Goal: Download file/media: Obtain a digital file from the website

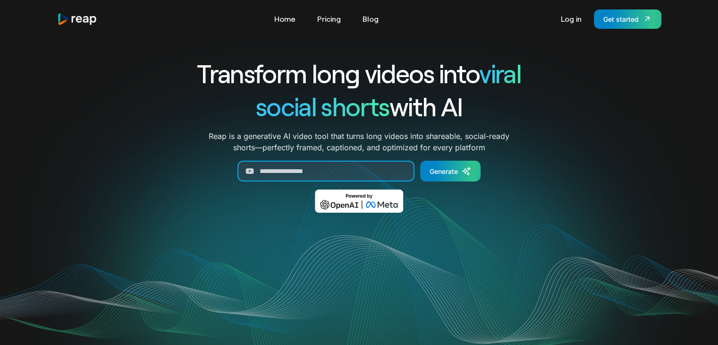
click at [295, 172] on input "Generate Form" at bounding box center [326, 171] width 177 height 21
paste input "**********"
type input "**********"
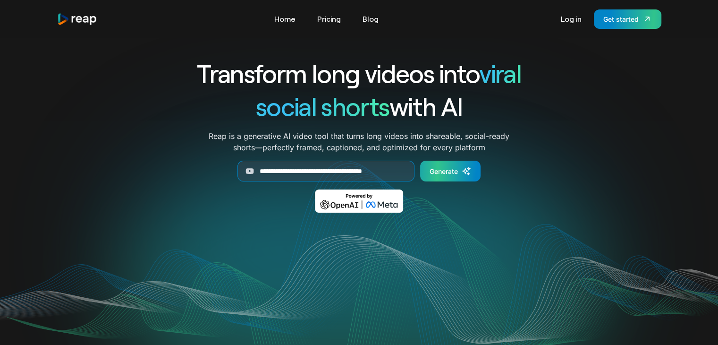
click at [456, 170] on div "Generate" at bounding box center [444, 171] width 28 height 10
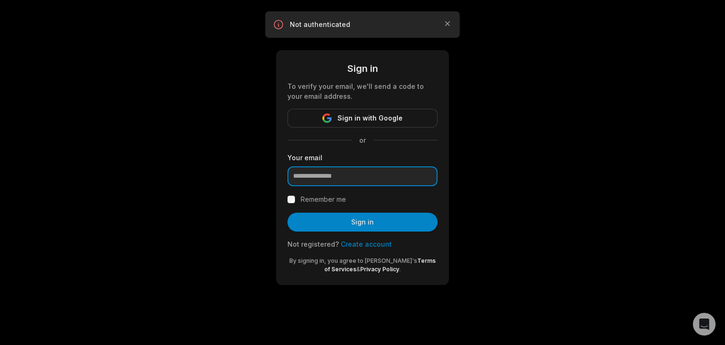
click at [340, 172] on input "email" at bounding box center [363, 176] width 150 height 20
type input "**********"
click at [296, 201] on div "Remember me" at bounding box center [363, 199] width 150 height 11
click at [286, 201] on div "**********" at bounding box center [362, 167] width 173 height 235
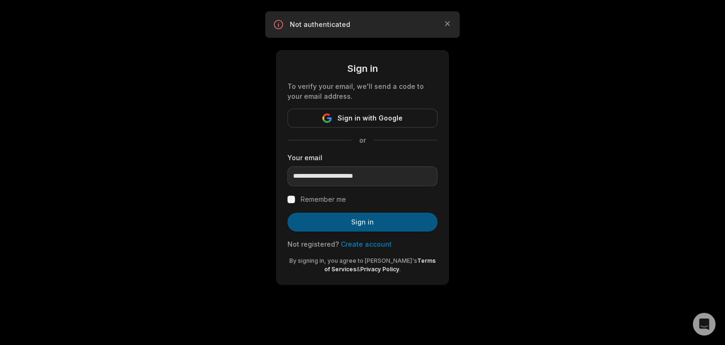
click at [323, 223] on button "Sign in" at bounding box center [363, 221] width 150 height 19
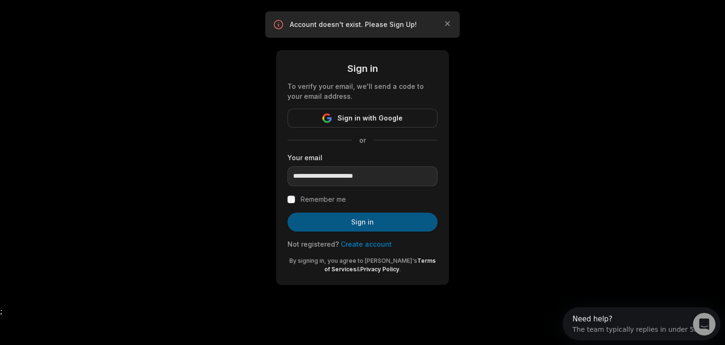
click at [365, 227] on button "Sign in" at bounding box center [363, 221] width 150 height 19
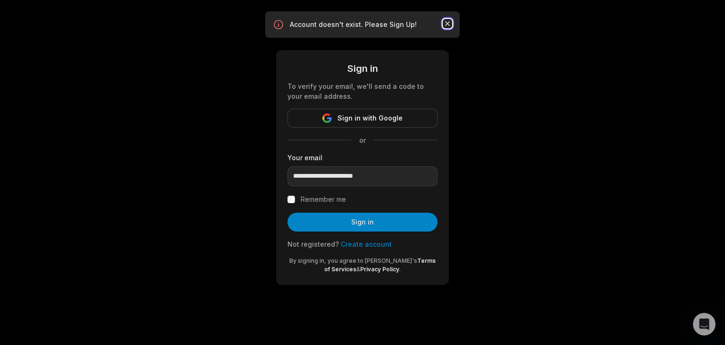
click at [448, 25] on icon "button" at bounding box center [447, 23] width 9 height 9
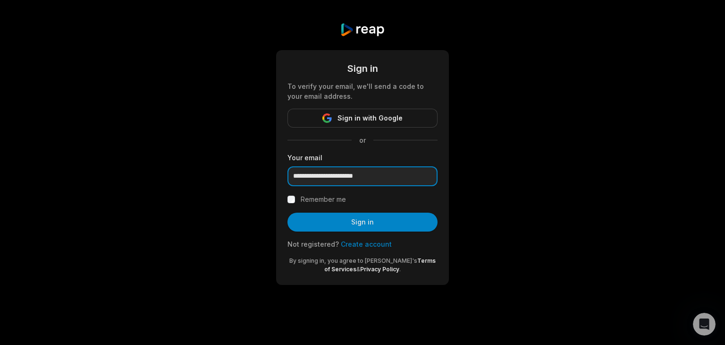
click at [382, 178] on input "**********" at bounding box center [363, 176] width 150 height 20
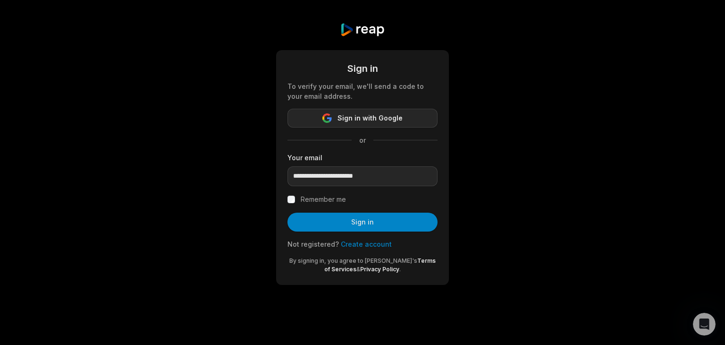
click at [376, 118] on span "Sign in with Google" at bounding box center [370, 117] width 65 height 11
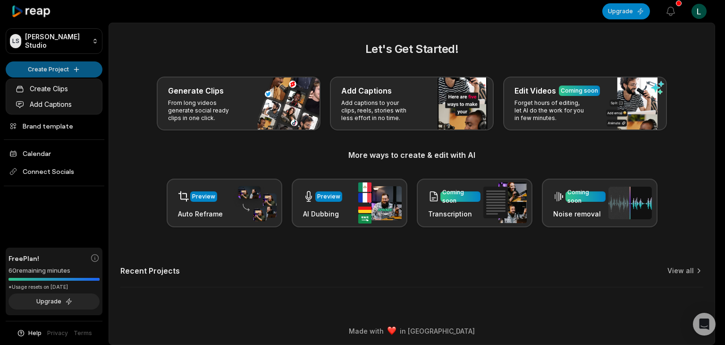
click at [65, 68] on html "LS Lucas's Studio Create Project Home Projects Brand template Calendar Connect …" at bounding box center [362, 172] width 725 height 345
click at [66, 67] on html "LS Lucas's Studio Create Project Home Projects Brand template Calendar Connect …" at bounding box center [362, 172] width 725 height 345
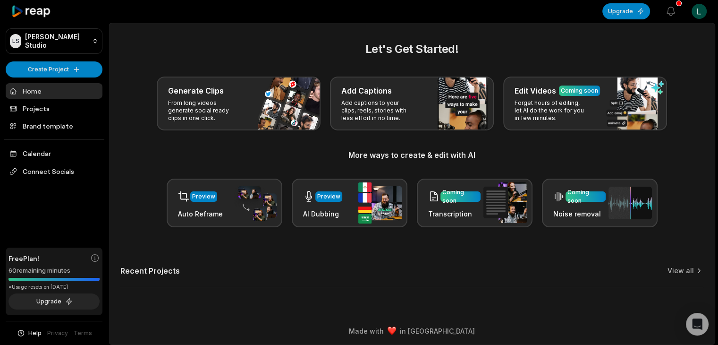
click at [66, 67] on html "LS Lucas's Studio Create Project Home Projects Brand template Calendar Connect …" at bounding box center [359, 172] width 718 height 345
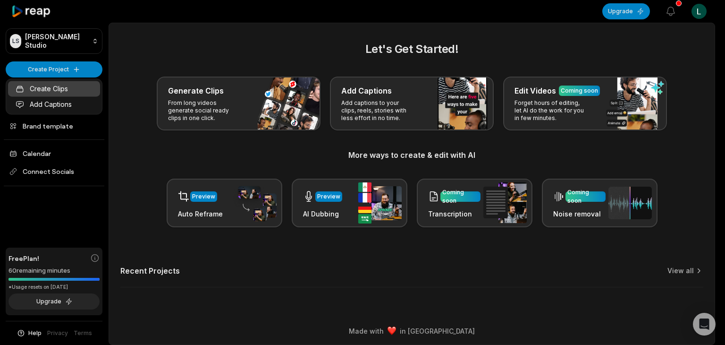
click at [75, 89] on link "Create Clips" at bounding box center [54, 89] width 92 height 16
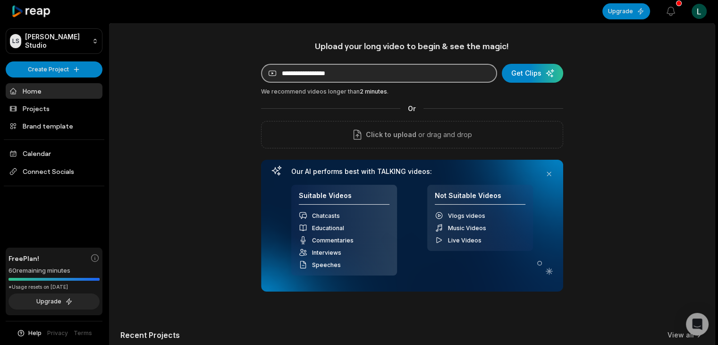
click at [312, 80] on input at bounding box center [379, 73] width 236 height 19
paste input "**********"
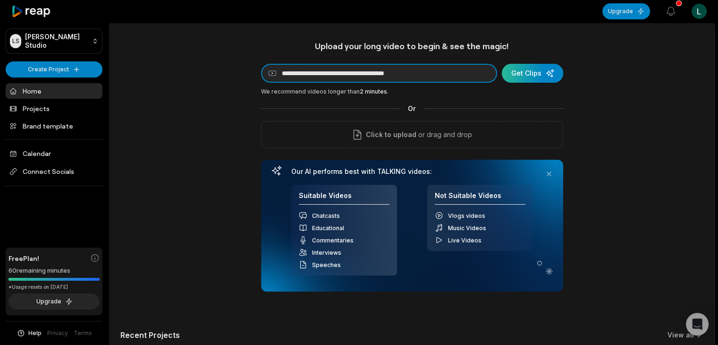
type input "**********"
click at [522, 72] on div "submit" at bounding box center [532, 73] width 61 height 19
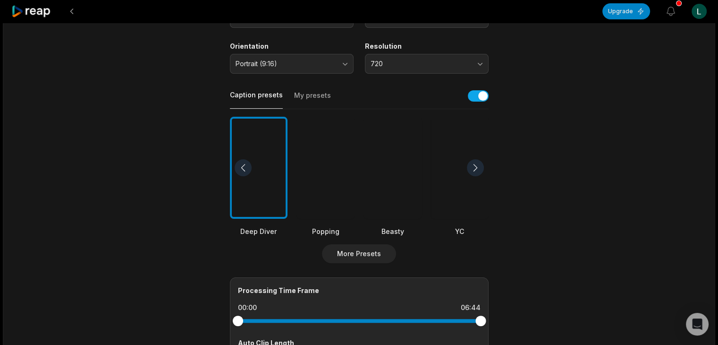
scroll to position [166, 0]
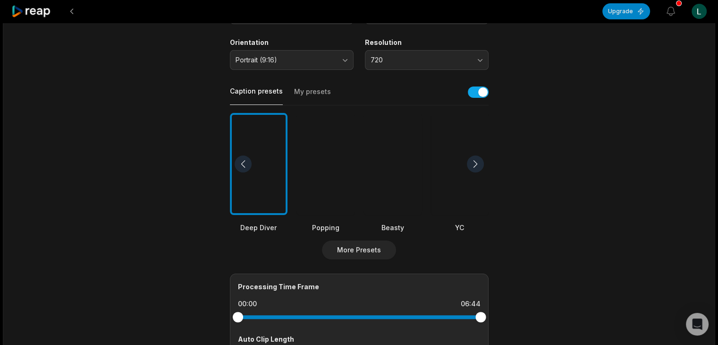
click at [474, 166] on div at bounding box center [475, 163] width 17 height 17
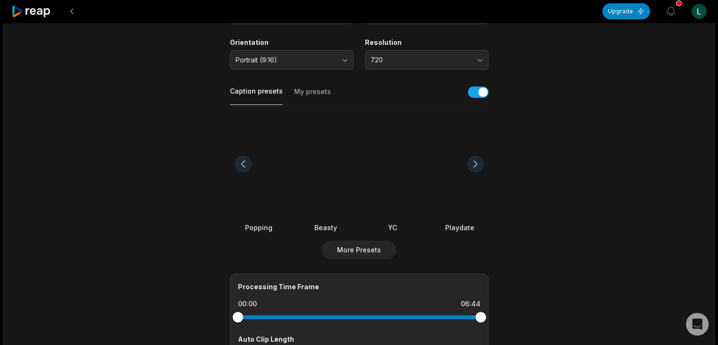
click at [474, 166] on div at bounding box center [475, 163] width 17 height 17
click at [278, 193] on div at bounding box center [259, 164] width 58 height 102
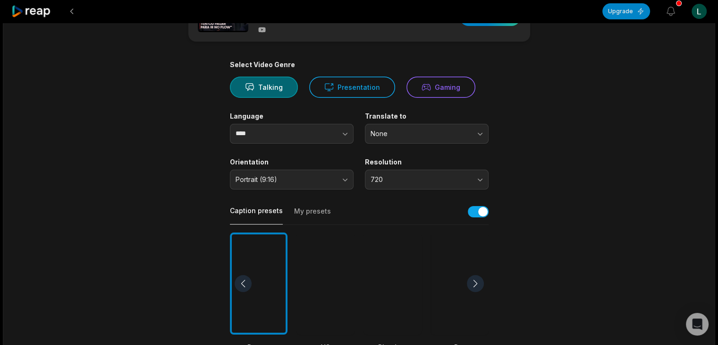
scroll to position [45, 0]
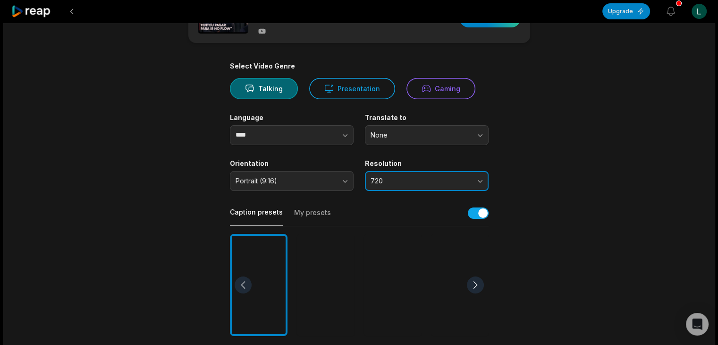
click at [399, 187] on button "720" at bounding box center [427, 181] width 124 height 20
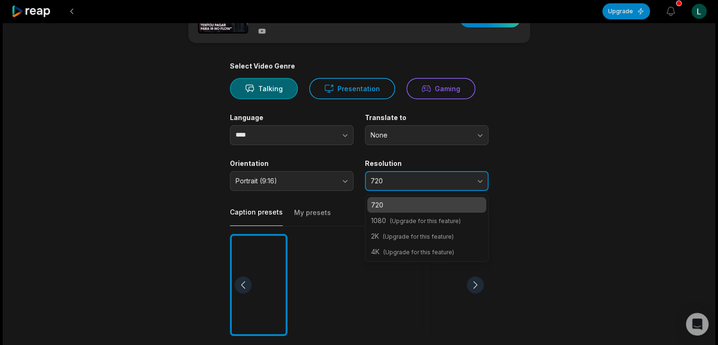
click at [399, 185] on button "720" at bounding box center [427, 181] width 124 height 20
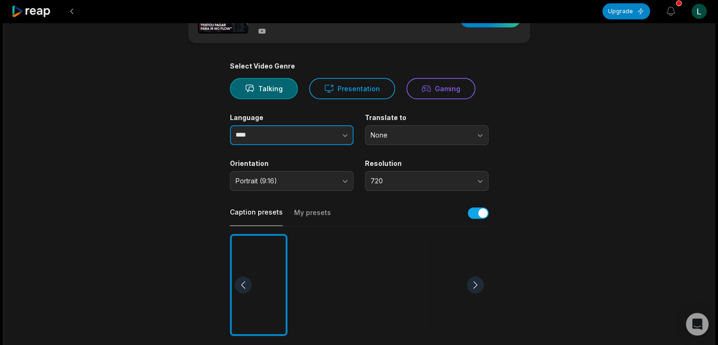
click at [326, 132] on button "button" at bounding box center [326, 135] width 54 height 20
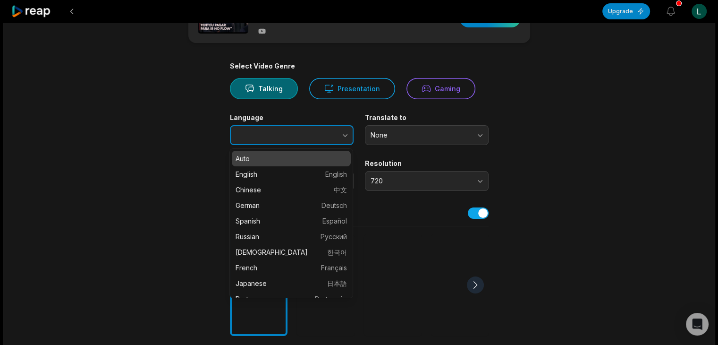
type input "****"
click at [326, 132] on button "button" at bounding box center [326, 135] width 54 height 20
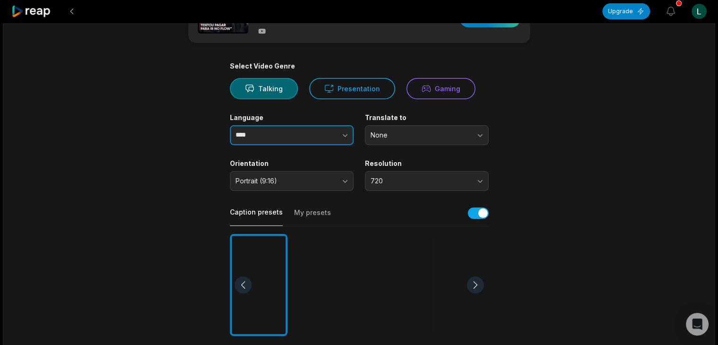
click at [303, 130] on button "button" at bounding box center [326, 135] width 54 height 20
type input "*"
type input "**********"
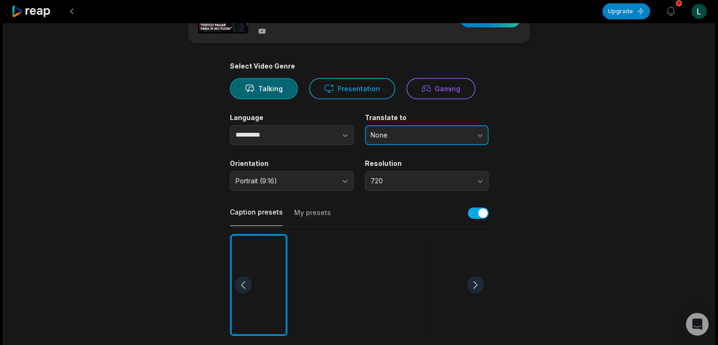
click at [401, 139] on button "None" at bounding box center [427, 135] width 124 height 20
click at [407, 128] on button "None" at bounding box center [427, 135] width 124 height 20
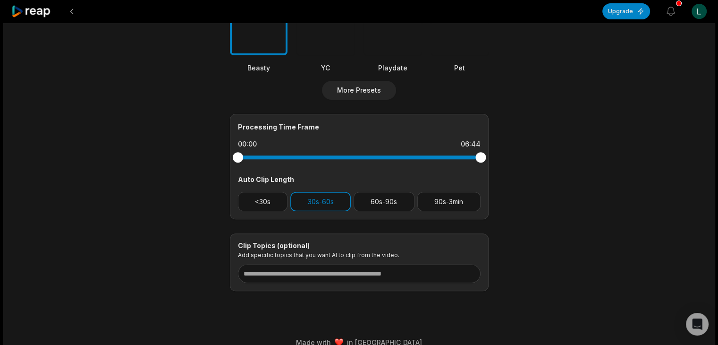
scroll to position [316, 0]
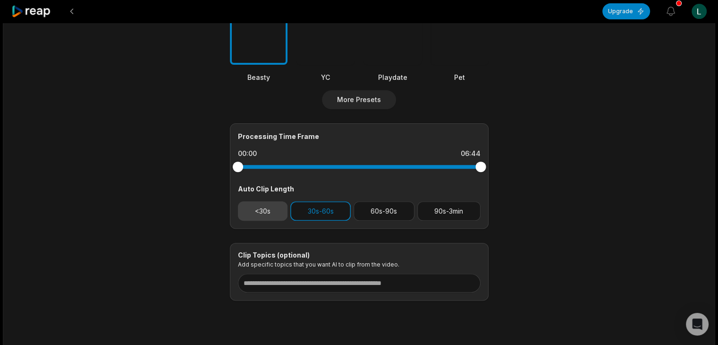
click at [271, 208] on button "<30s" at bounding box center [263, 210] width 50 height 19
click at [318, 207] on button "30s-60s" at bounding box center [320, 210] width 60 height 19
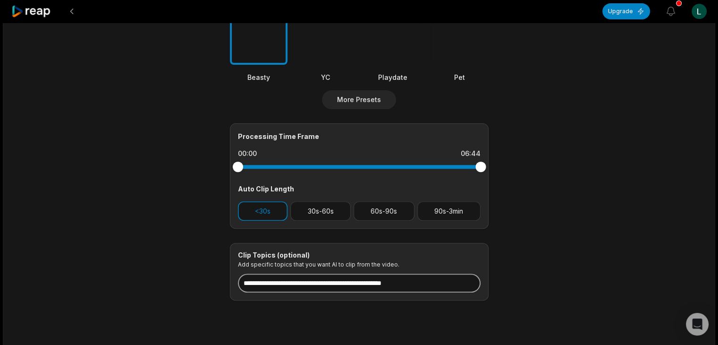
click at [292, 286] on input at bounding box center [359, 282] width 243 height 19
click at [274, 280] on input at bounding box center [359, 282] width 243 height 19
paste input "**********"
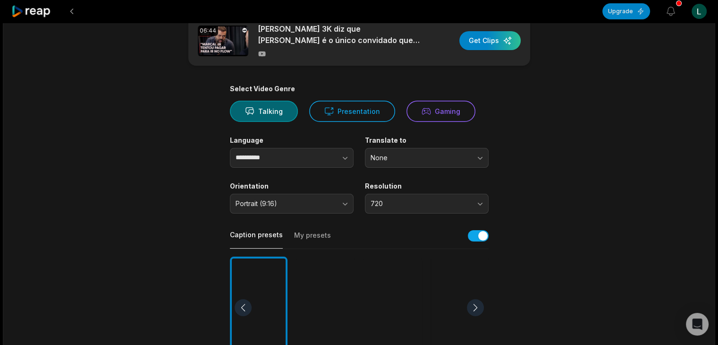
scroll to position [0, 0]
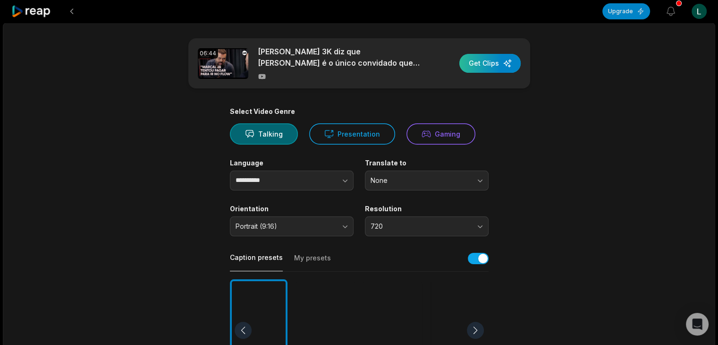
type input "**********"
click at [494, 65] on div "button" at bounding box center [489, 63] width 61 height 19
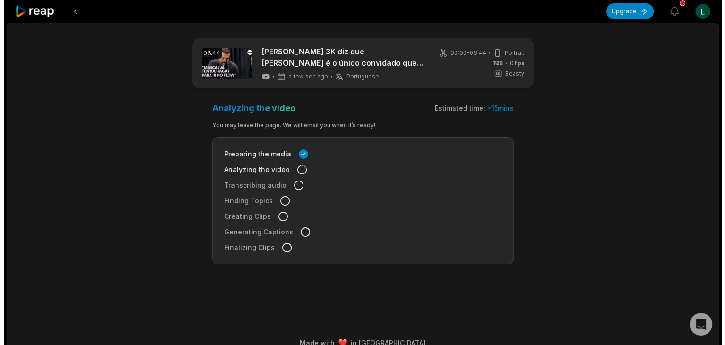
scroll to position [1, 0]
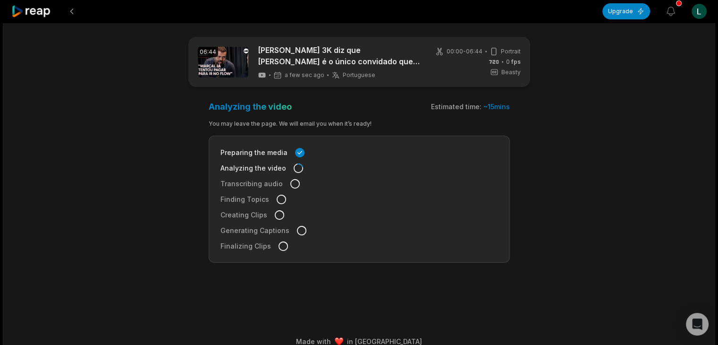
click at [166, 159] on main "06:44 [PERSON_NAME] 3K diz que [PERSON_NAME] é o único convidado que não quis e…" at bounding box center [359, 162] width 457 height 250
click at [641, 17] on button "Upgrade" at bounding box center [627, 11] width 48 height 16
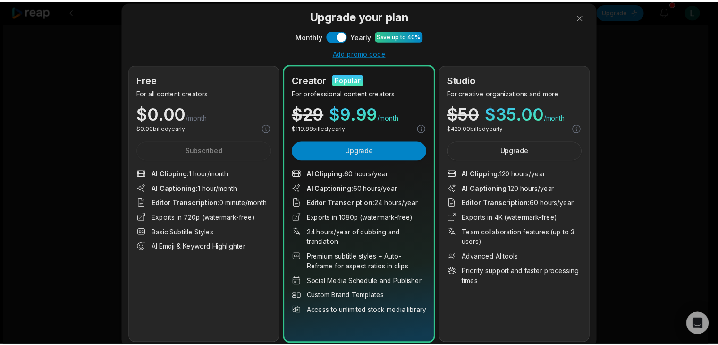
scroll to position [25, 0]
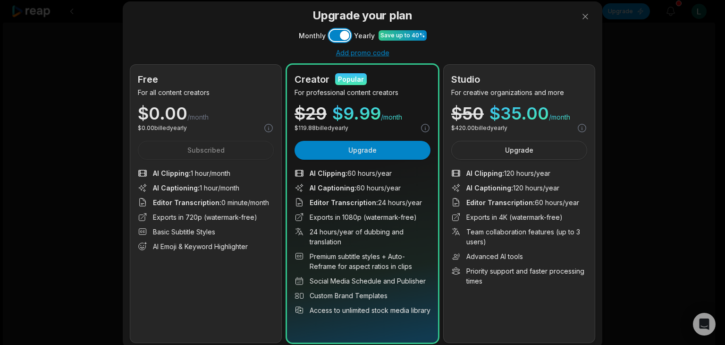
click at [340, 38] on button "Use setting" at bounding box center [340, 35] width 21 height 11
click at [578, 15] on button at bounding box center [585, 16] width 19 height 19
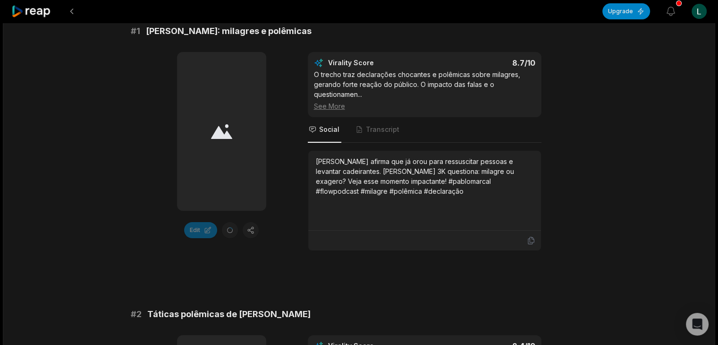
scroll to position [168, 0]
click at [341, 107] on div "See More" at bounding box center [424, 106] width 221 height 10
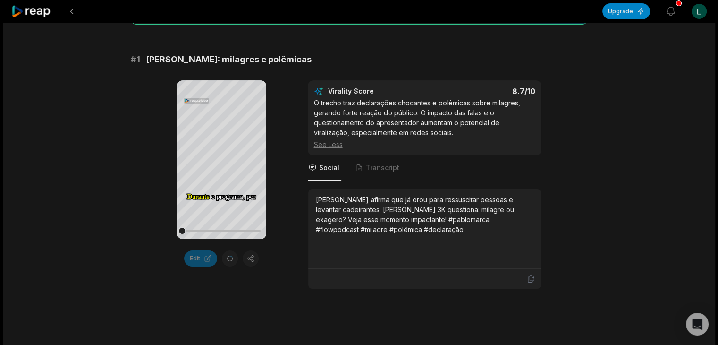
scroll to position [134, 0]
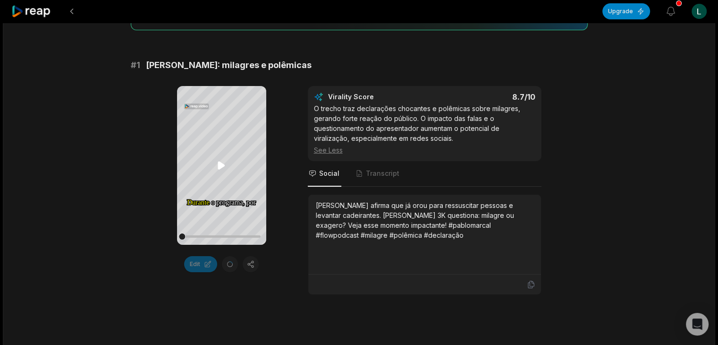
click at [221, 166] on icon at bounding box center [221, 165] width 7 height 8
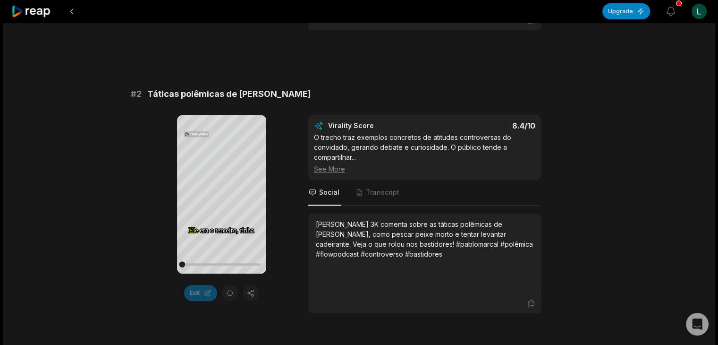
scroll to position [399, 0]
click at [223, 195] on icon at bounding box center [221, 192] width 11 height 11
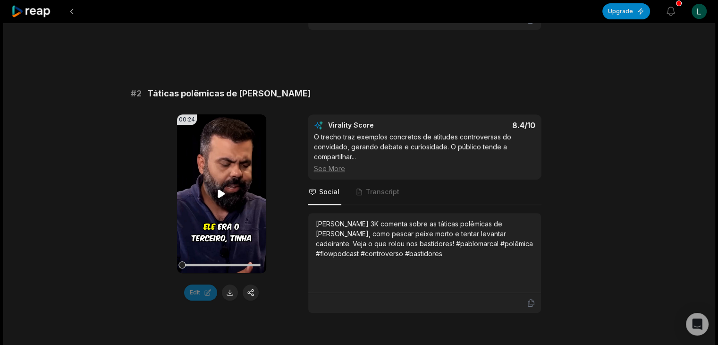
click at [221, 190] on icon at bounding box center [221, 194] width 7 height 8
click at [223, 195] on icon at bounding box center [222, 194] width 4 height 6
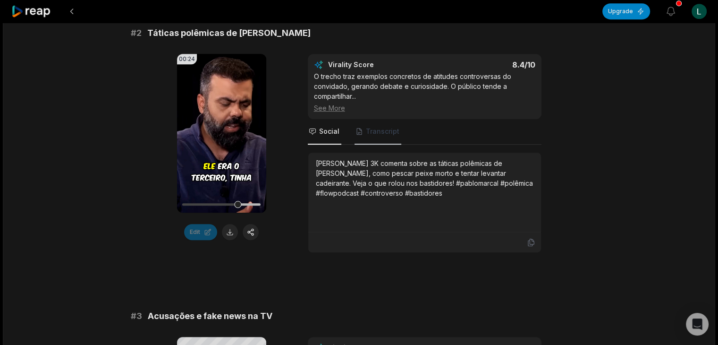
scroll to position [463, 0]
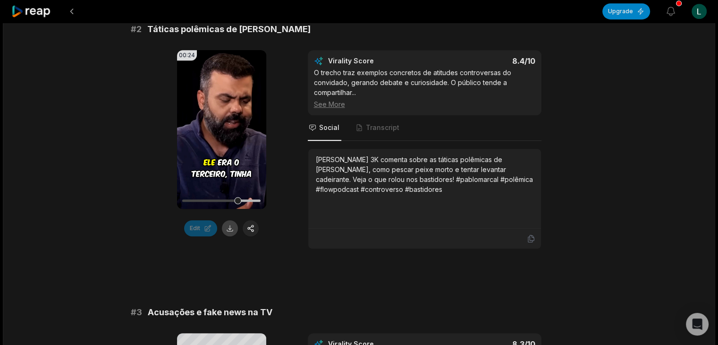
click at [230, 227] on button at bounding box center [230, 228] width 16 height 16
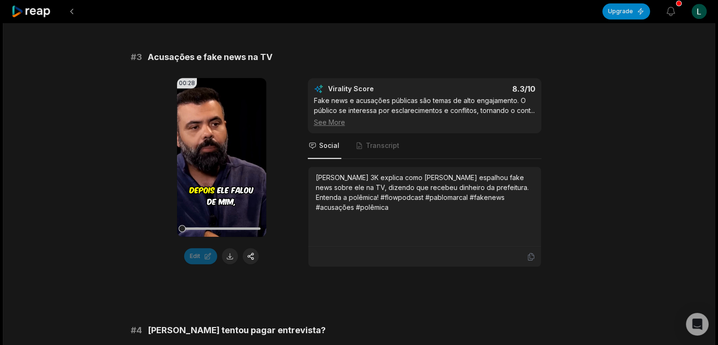
scroll to position [718, 0]
click at [232, 255] on button at bounding box center [230, 256] width 16 height 16
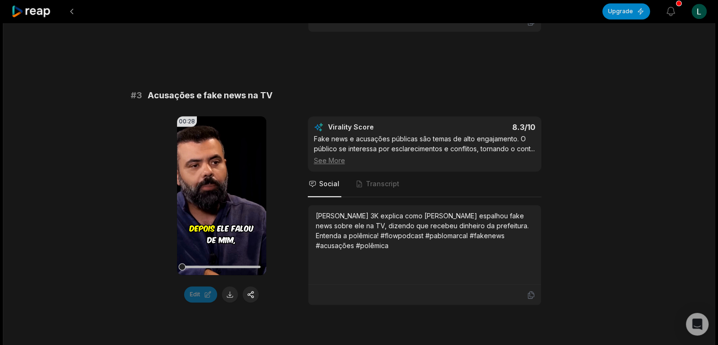
scroll to position [681, 0]
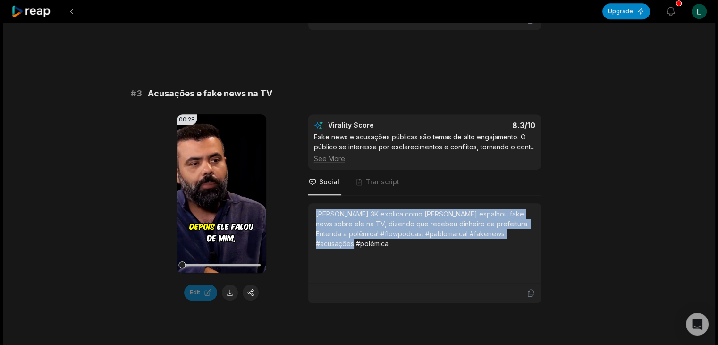
drag, startPoint x: 518, startPoint y: 232, endPoint x: 311, endPoint y: 204, distance: 208.2
click at [311, 204] on div "[PERSON_NAME] 3K explica como [PERSON_NAME] espalhou fake news sobre ele na TV,…" at bounding box center [424, 243] width 233 height 80
copy div "[PERSON_NAME] 3K explica como [PERSON_NAME] espalhou fake news sobre ele na TV,…"
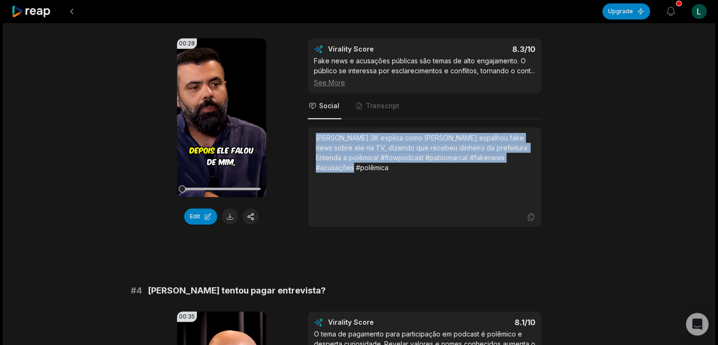
scroll to position [605, 0]
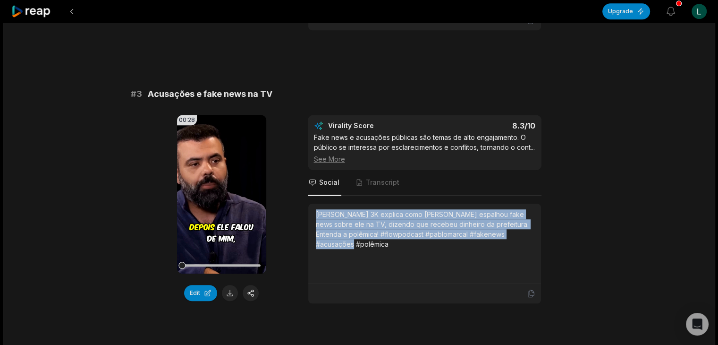
click at [550, 229] on div "00:28 Your browser does not support mp4 format. Edit Virality Score 8.3 /10 Fak…" at bounding box center [359, 209] width 457 height 189
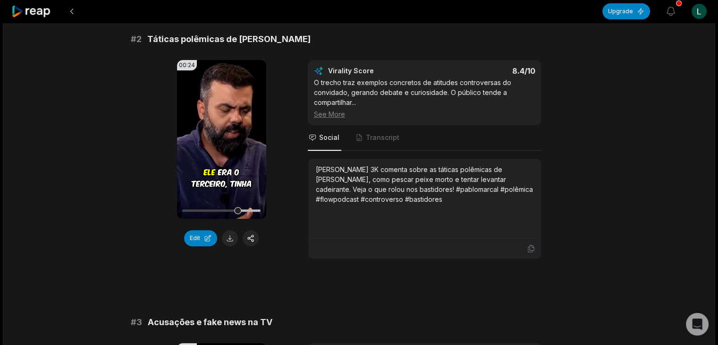
scroll to position [377, 0]
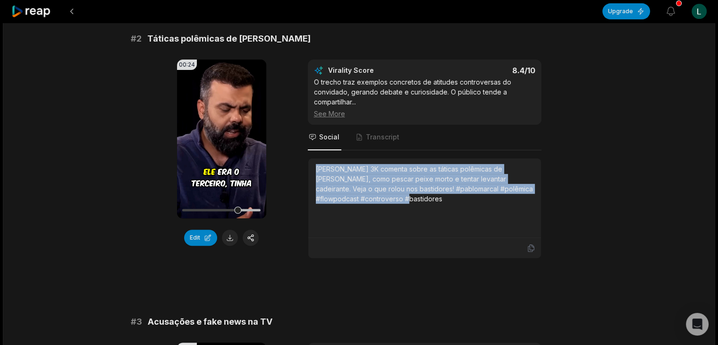
drag, startPoint x: 365, startPoint y: 200, endPoint x: 304, endPoint y: 150, distance: 78.8
click at [304, 150] on div "00:24 Your browser does not support mp4 format. Edit Virality Score 8.4 /10 O t…" at bounding box center [359, 158] width 457 height 199
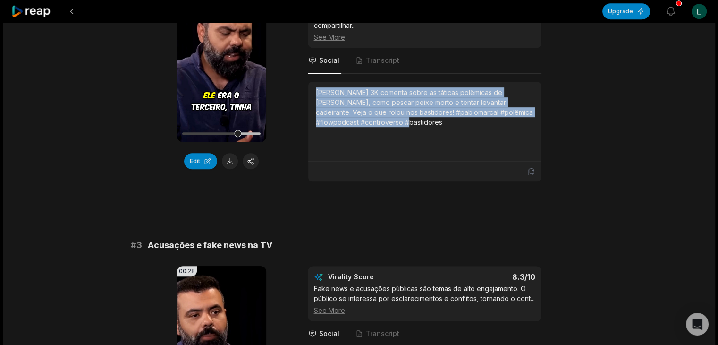
scroll to position [439, 0]
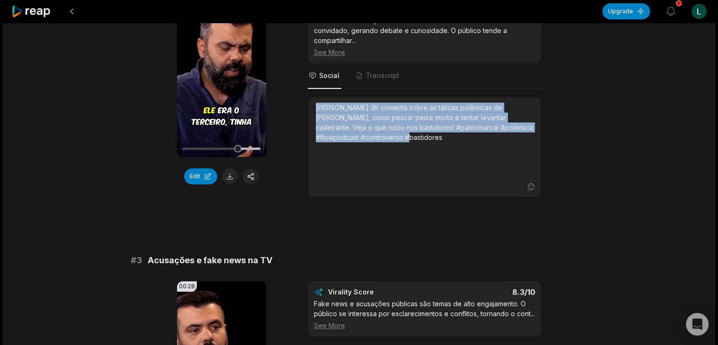
copy div "[PERSON_NAME] 3K comenta sobre as táticas polêmicas de [PERSON_NAME], como pesc…"
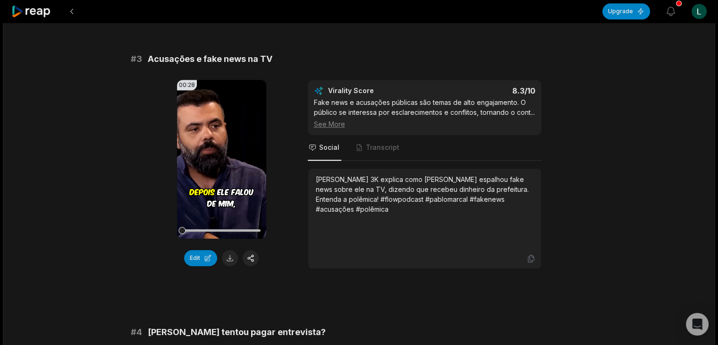
scroll to position [645, 0]
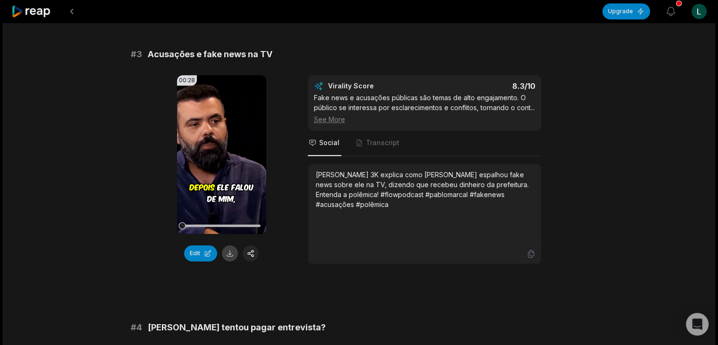
click at [227, 255] on button at bounding box center [230, 253] width 16 height 16
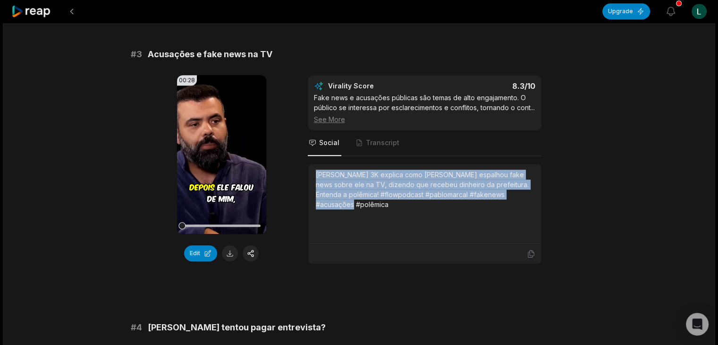
drag, startPoint x: 522, startPoint y: 195, endPoint x: 304, endPoint y: 173, distance: 219.3
click at [304, 173] on div "00:28 Your browser does not support mp4 format. Edit Virality Score 8.3 /10 Fak…" at bounding box center [359, 169] width 457 height 189
copy div "[PERSON_NAME] 3K explica como [PERSON_NAME] espalhou fake news sobre ele na TV,…"
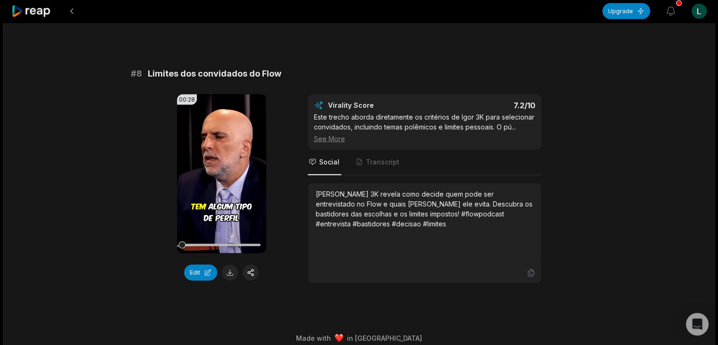
scroll to position [2024, 0]
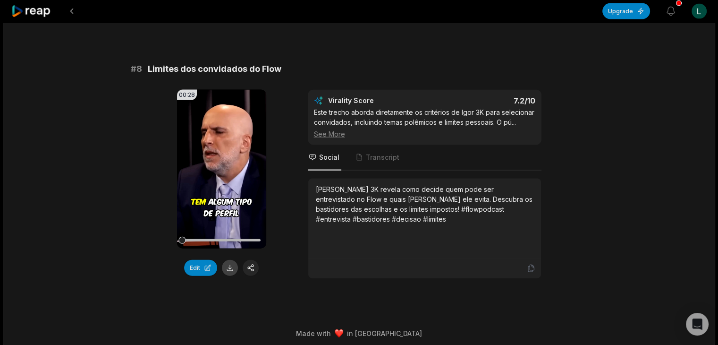
click at [230, 263] on button at bounding box center [230, 268] width 16 height 16
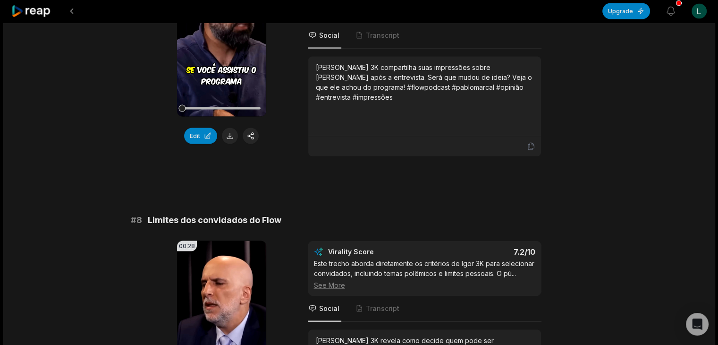
scroll to position [1892, 0]
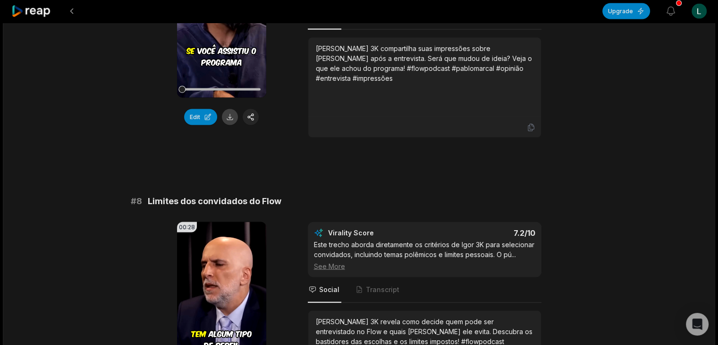
click at [229, 115] on button at bounding box center [230, 117] width 16 height 16
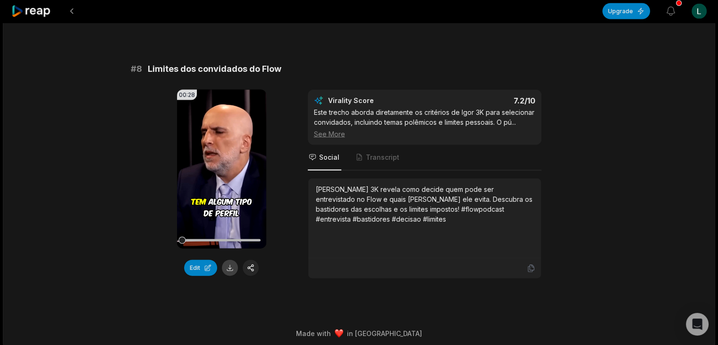
click at [229, 261] on button at bounding box center [230, 268] width 16 height 16
click at [229, 261] on div "Edit" at bounding box center [221, 268] width 89 height 16
click at [229, 261] on button at bounding box center [230, 268] width 16 height 16
click at [231, 262] on button at bounding box center [230, 268] width 16 height 16
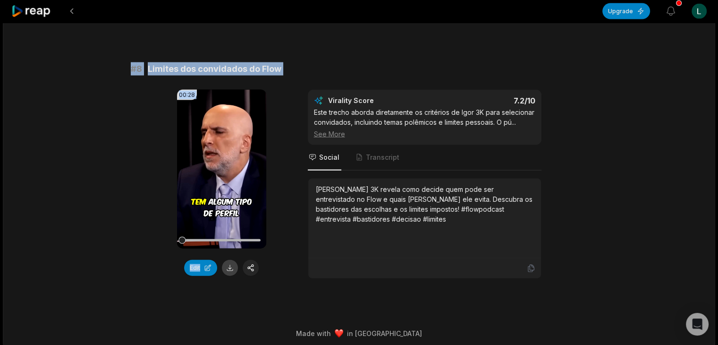
click at [232, 260] on div "Edit" at bounding box center [221, 268] width 89 height 16
click at [232, 260] on button at bounding box center [230, 268] width 16 height 16
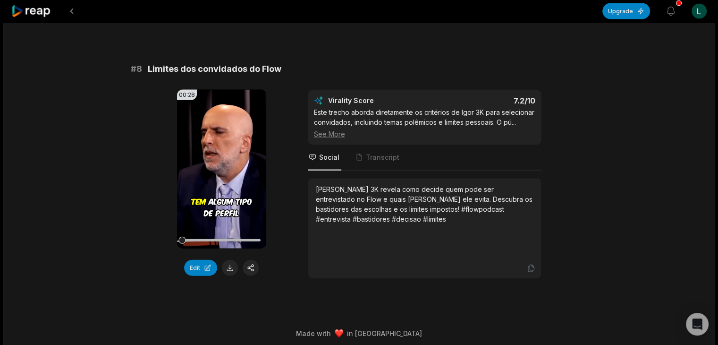
click at [229, 263] on button at bounding box center [230, 268] width 16 height 16
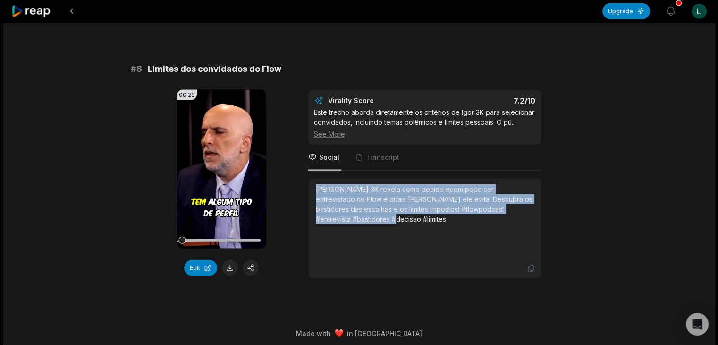
drag, startPoint x: 354, startPoint y: 222, endPoint x: 311, endPoint y: 177, distance: 62.4
click at [311, 178] on div "[PERSON_NAME] 3K revela como decide quem pode ser entrevistado no Flow e quais …" at bounding box center [424, 218] width 233 height 80
copy div "[PERSON_NAME] 3K revela como decide quem pode ser entrevistado no Flow e quais …"
click at [314, 195] on div "[PERSON_NAME] 3K revela como decide quem pode ser entrevistado no Flow e quais …" at bounding box center [424, 219] width 233 height 80
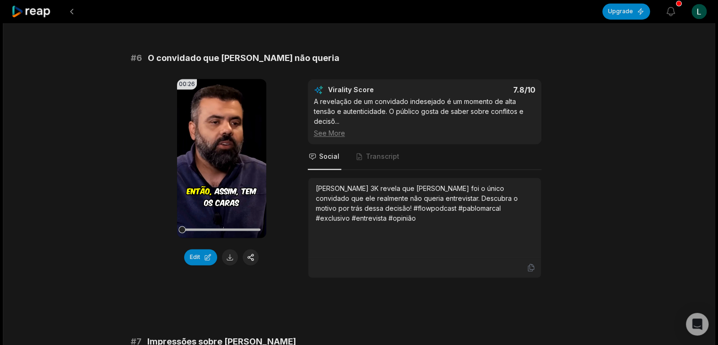
scroll to position [1469, 0]
click at [229, 255] on button at bounding box center [230, 257] width 16 height 16
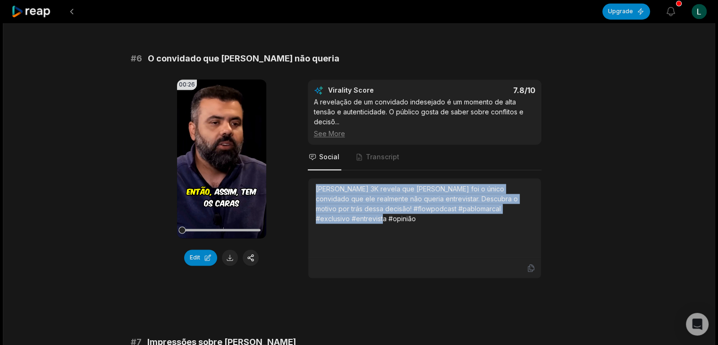
drag, startPoint x: 531, startPoint y: 206, endPoint x: 298, endPoint y: 176, distance: 234.7
click at [298, 176] on div "00:26 Your browser does not support mp4 format. Edit Virality Score 7.8 /10 A r…" at bounding box center [359, 178] width 457 height 199
copy div "[PERSON_NAME] 3K revela que [PERSON_NAME] foi o único convidado que ele realmen…"
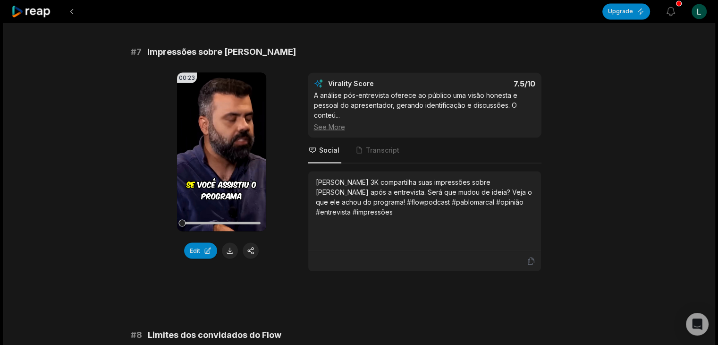
scroll to position [1759, 0]
click at [216, 155] on video "Your browser does not support mp4 format." at bounding box center [221, 151] width 89 height 159
click at [207, 159] on video "Your browser does not support mp4 format." at bounding box center [221, 151] width 89 height 159
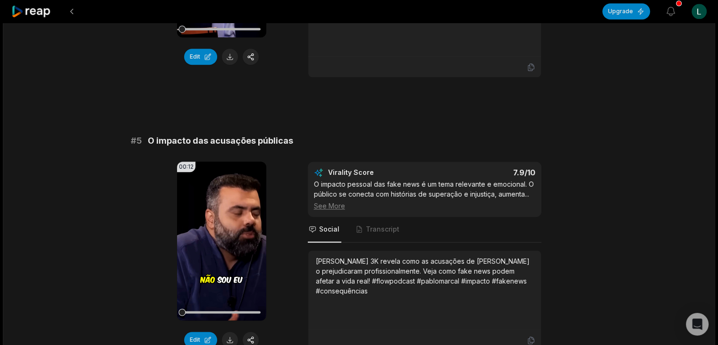
scroll to position [1169, 0]
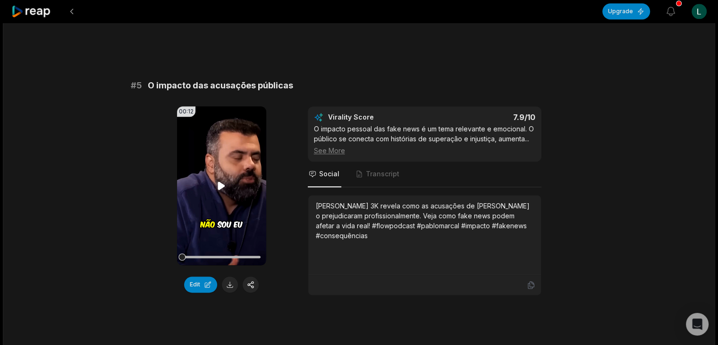
click at [198, 201] on video "Your browser does not support mp4 format." at bounding box center [221, 185] width 89 height 159
click at [206, 204] on video "Your browser does not support mp4 format." at bounding box center [221, 185] width 89 height 159
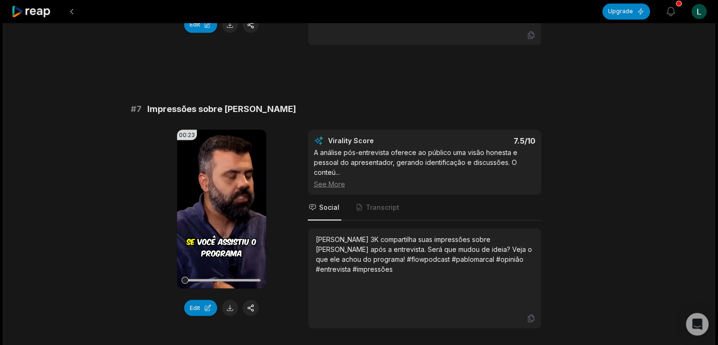
scroll to position [1704, 0]
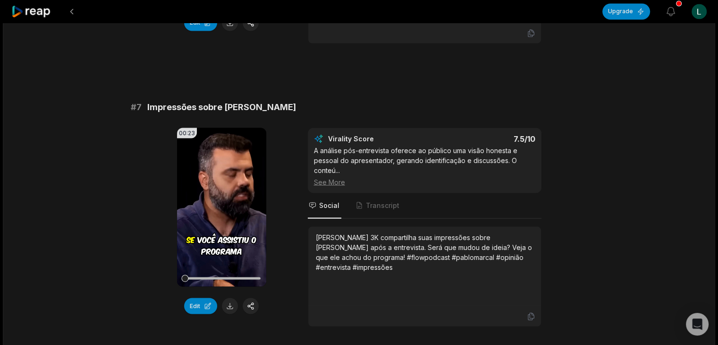
click at [206, 204] on video "Your browser does not support mp4 format." at bounding box center [221, 206] width 89 height 159
click at [225, 217] on video "Your browser does not support mp4 format." at bounding box center [221, 206] width 89 height 159
click at [229, 305] on button at bounding box center [230, 305] width 16 height 16
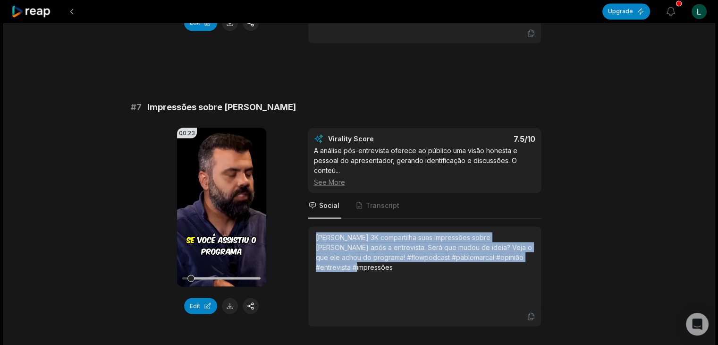
drag, startPoint x: 371, startPoint y: 263, endPoint x: 310, endPoint y: 227, distance: 70.9
click at [310, 227] on div "[PERSON_NAME] 3K compartilha suas impressões sobre [PERSON_NAME] após a entrevi…" at bounding box center [424, 266] width 233 height 80
copy div "[PERSON_NAME] 3K compartilha suas impressões sobre [PERSON_NAME] após a entrevi…"
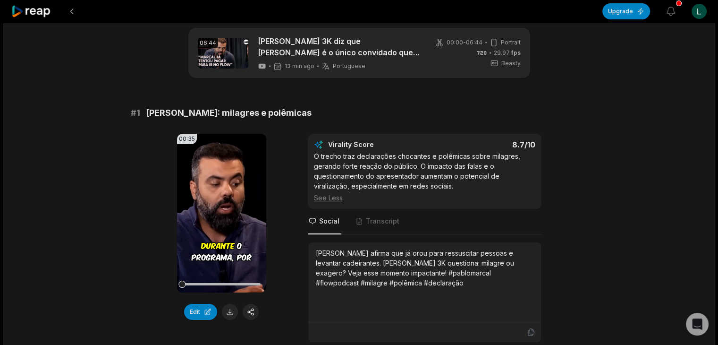
scroll to position [0, 0]
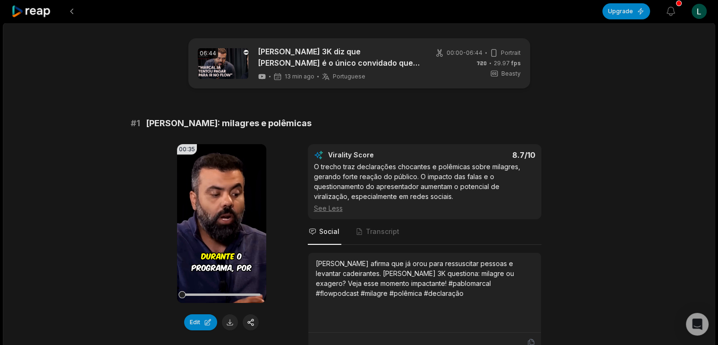
click at [47, 14] on icon at bounding box center [31, 11] width 40 height 13
